Goal: Submit feedback/report problem

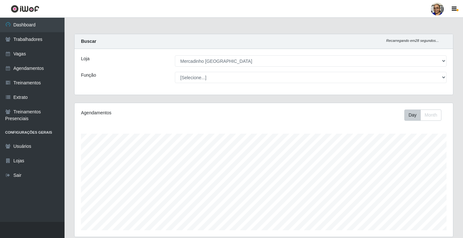
select select "345"
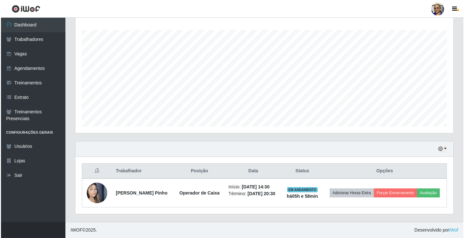
scroll to position [134, 378]
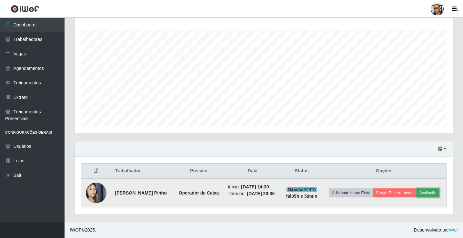
click at [416, 198] on button "Avaliação" at bounding box center [427, 193] width 23 height 9
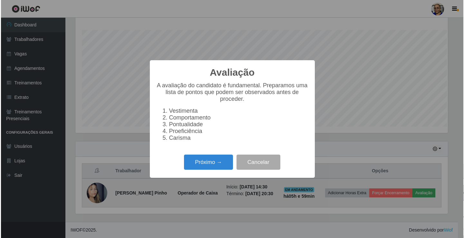
scroll to position [134, 374]
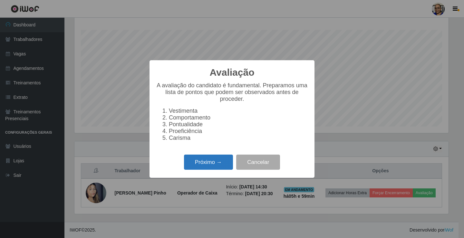
click at [222, 170] on button "Próximo →" at bounding box center [208, 162] width 49 height 15
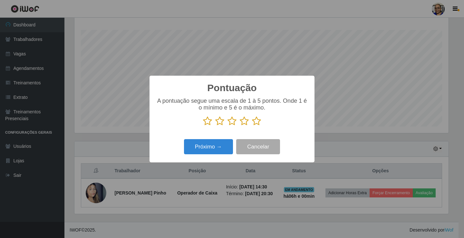
scroll to position [322180, 321939]
click at [256, 122] on icon at bounding box center [256, 121] width 9 height 10
click at [252, 126] on input "radio" at bounding box center [252, 126] width 0 height 0
click at [221, 148] on button "Próximo →" at bounding box center [208, 146] width 49 height 15
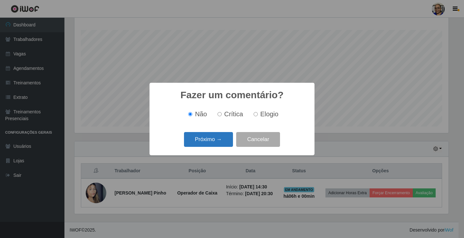
click at [223, 141] on button "Próximo →" at bounding box center [208, 139] width 49 height 15
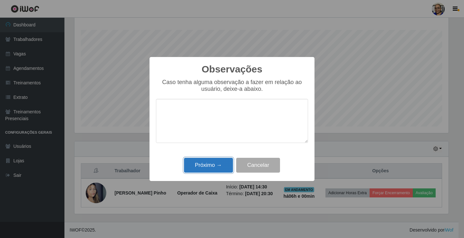
click at [219, 166] on button "Próximo →" at bounding box center [208, 165] width 49 height 15
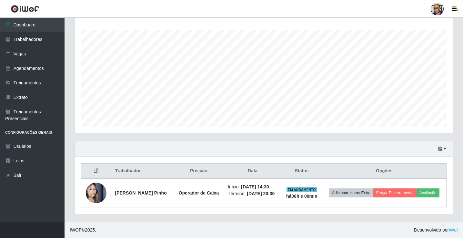
scroll to position [104, 0]
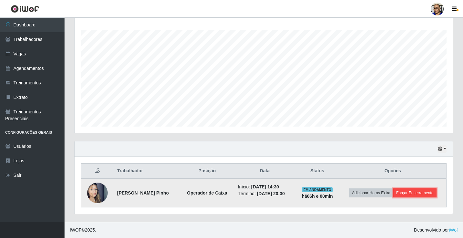
click at [427, 192] on button "Forçar Encerramento" at bounding box center [414, 193] width 43 height 9
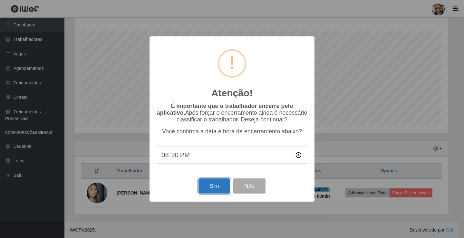
click at [221, 184] on button "Sim" at bounding box center [214, 186] width 31 height 15
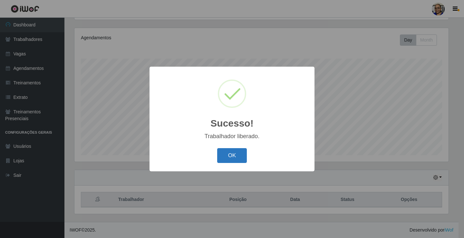
click at [239, 153] on button "OK" at bounding box center [232, 155] width 30 height 15
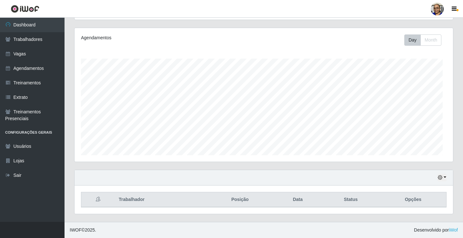
scroll to position [134, 378]
click at [443, 178] on button "button" at bounding box center [441, 177] width 9 height 7
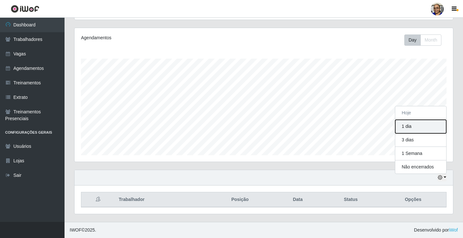
click at [417, 130] on button "1 dia" at bounding box center [420, 127] width 51 height 14
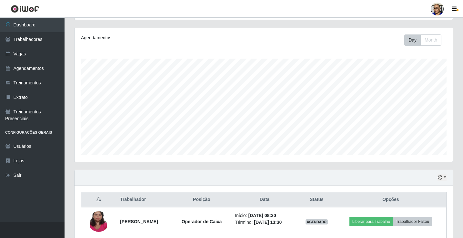
scroll to position [132, 0]
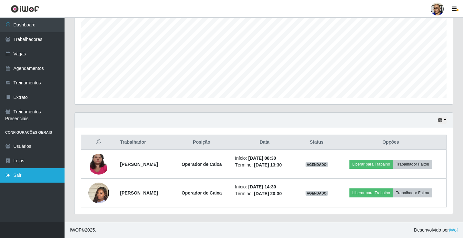
click at [19, 176] on link "Sair" at bounding box center [32, 175] width 64 height 15
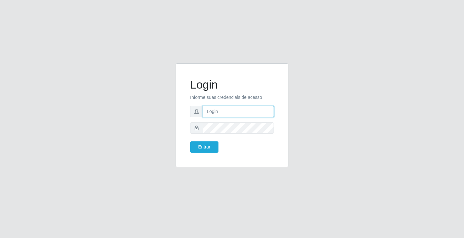
type input "[EMAIL_ADDRESS][DOMAIN_NAME]"
